Goal: Navigation & Orientation: Find specific page/section

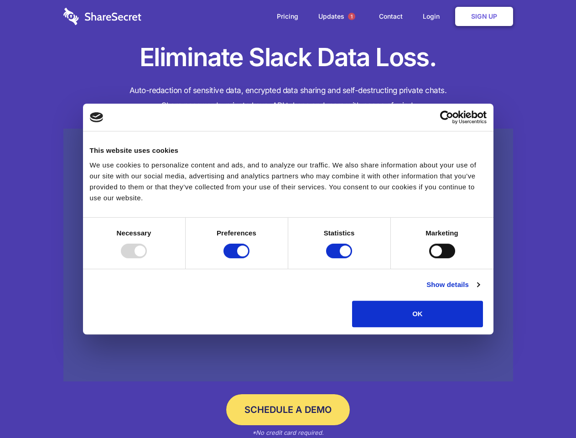
click at [147, 258] on div at bounding box center [134, 251] width 26 height 15
click at [250, 258] on input "Preferences" at bounding box center [237, 251] width 26 height 15
checkbox input "false"
click at [340, 258] on input "Statistics" at bounding box center [339, 251] width 26 height 15
checkbox input "false"
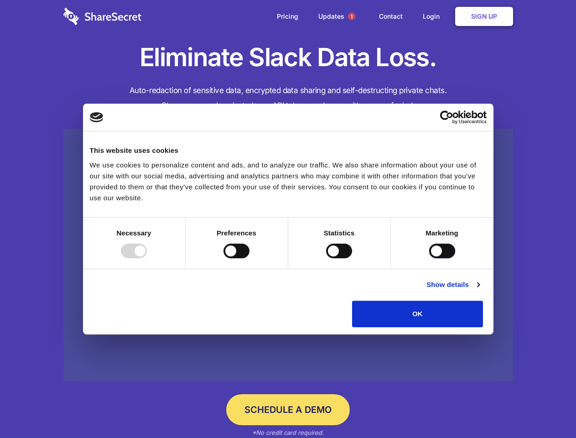
click at [429, 258] on input "Marketing" at bounding box center [442, 251] width 26 height 15
checkbox input "true"
click at [480, 290] on link "Show details" at bounding box center [453, 284] width 53 height 11
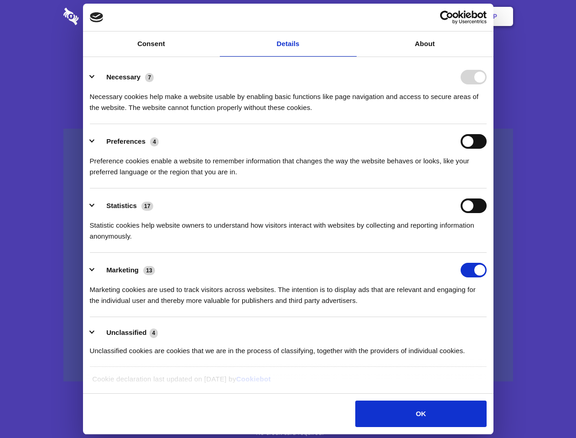
click at [491, 330] on ul "Necessary 7 Necessary cookies help make a website usable by enabling basic func…" at bounding box center [288, 214] width 406 height 308
click at [351, 16] on span "1" at bounding box center [351, 16] width 7 height 7
